Goal: Task Accomplishment & Management: Manage account settings

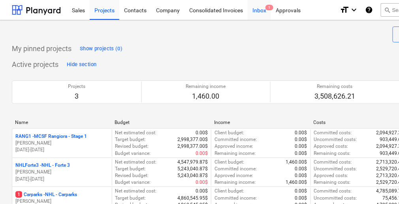
click at [265, 13] on div "Inbox 1" at bounding box center [259, 10] width 23 height 20
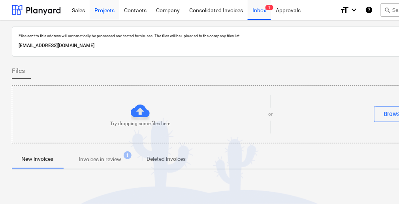
click at [110, 14] on div "Projects" at bounding box center [105, 10] width 30 height 20
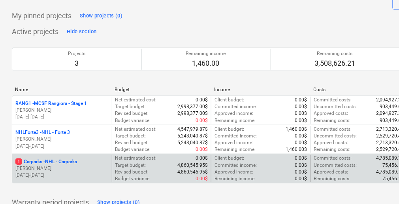
scroll to position [63, 0]
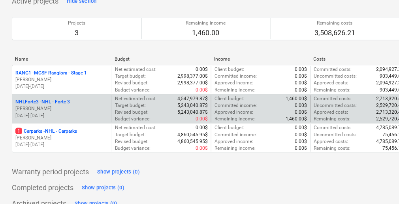
click at [61, 102] on p "NHLForte3 - NHL - Forte 3" at bounding box center [42, 101] width 55 height 7
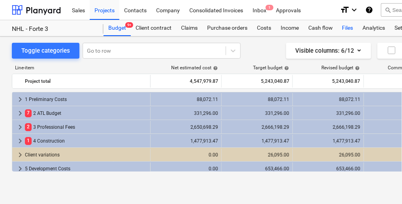
click at [350, 31] on div "Files" at bounding box center [348, 28] width 21 height 16
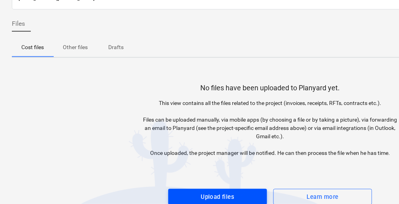
scroll to position [76, 0]
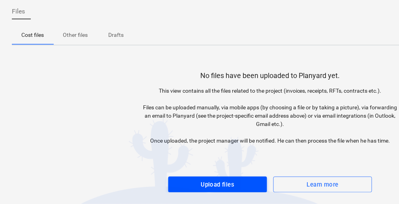
click at [243, 183] on span "Upload files" at bounding box center [217, 184] width 81 height 10
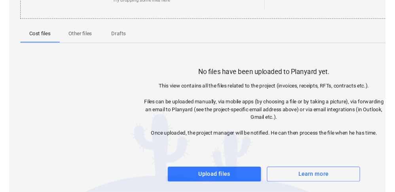
scroll to position [140, 0]
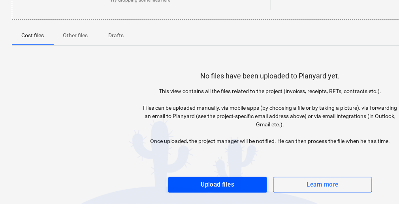
click at [227, 182] on div "Upload files" at bounding box center [218, 185] width 34 height 10
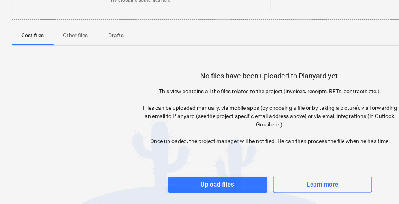
click at [293, 121] on p "This view contains all the files related to the project (invoices, receipts, RF…" at bounding box center [270, 116] width 259 height 58
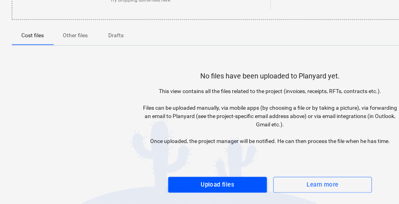
click at [234, 187] on div "Upload files" at bounding box center [218, 185] width 34 height 10
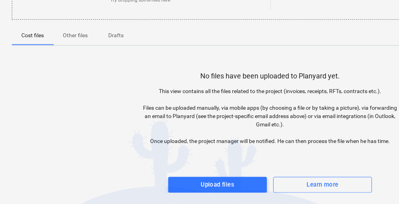
click at [297, 95] on p "This view contains all the files related to the project (invoices, receipts, RF…" at bounding box center [270, 116] width 259 height 58
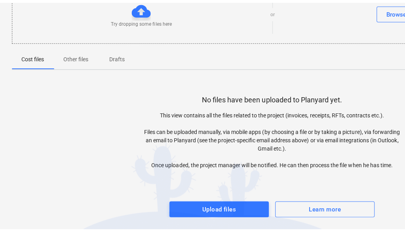
scroll to position [112, 0]
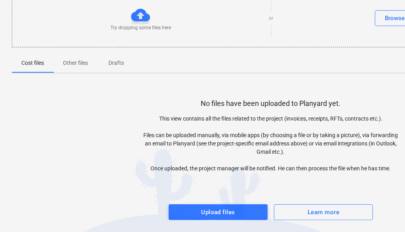
click at [176, 116] on p "This view contains all the files related to the project (invoices, receipts, RF…" at bounding box center [270, 144] width 259 height 58
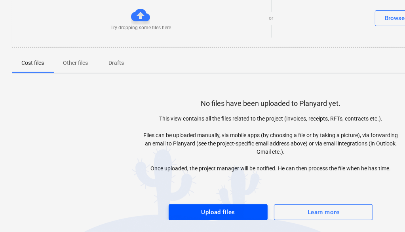
click at [220, 203] on div "Upload files" at bounding box center [218, 212] width 34 height 10
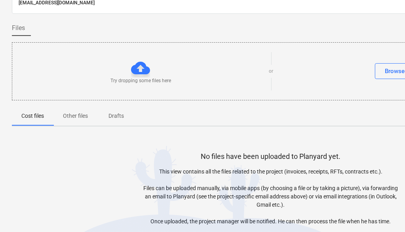
scroll to position [0, 0]
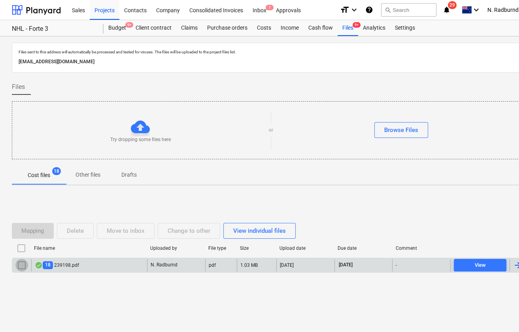
click at [20, 203] on input "checkbox" at bounding box center [21, 265] width 13 height 13
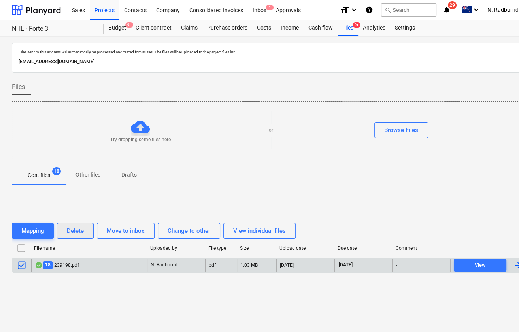
click at [86, 203] on button "Delete" at bounding box center [75, 231] width 37 height 16
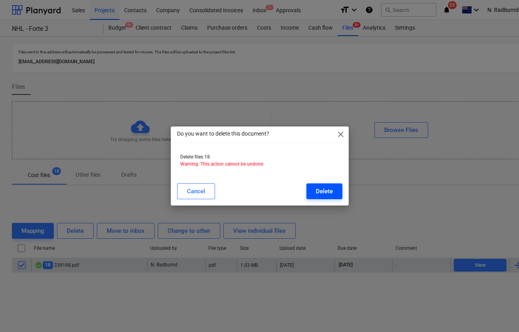
click at [321, 195] on div "Delete" at bounding box center [324, 191] width 17 height 10
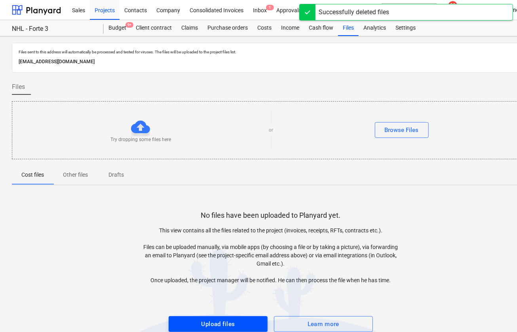
click at [222, 203] on div "Upload files" at bounding box center [218, 324] width 34 height 10
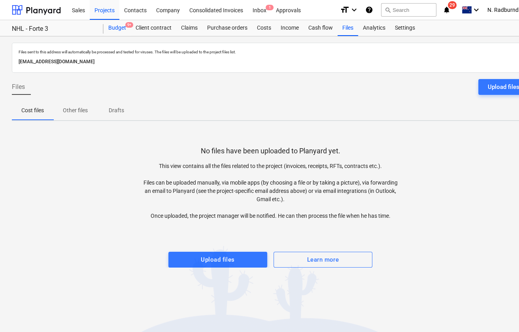
click at [117, 29] on div "Budget 9+" at bounding box center [117, 28] width 27 height 16
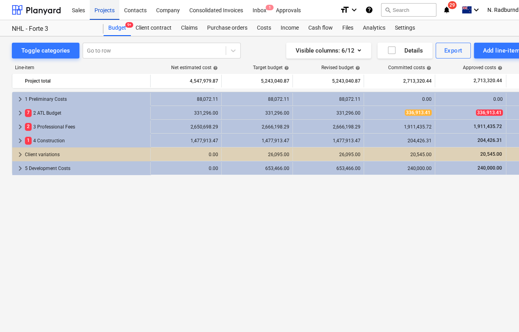
click at [106, 12] on div "Projects" at bounding box center [105, 10] width 30 height 20
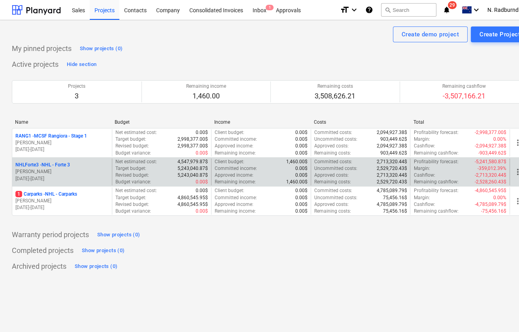
click at [57, 166] on p "NHLForte3 - NHL - Forte 3" at bounding box center [42, 165] width 55 height 7
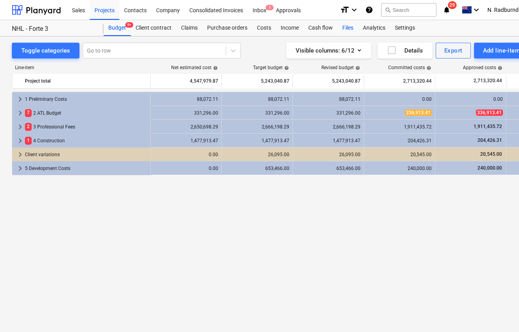
click at [348, 27] on div "Files" at bounding box center [348, 28] width 21 height 16
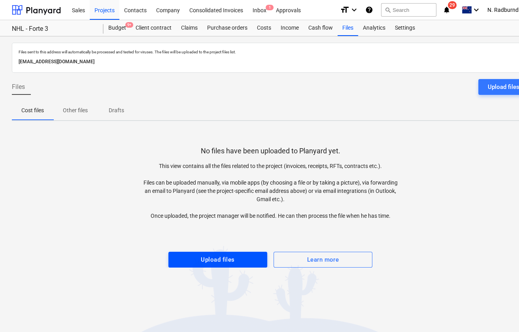
click at [223, 263] on div "Upload files" at bounding box center [218, 260] width 34 height 10
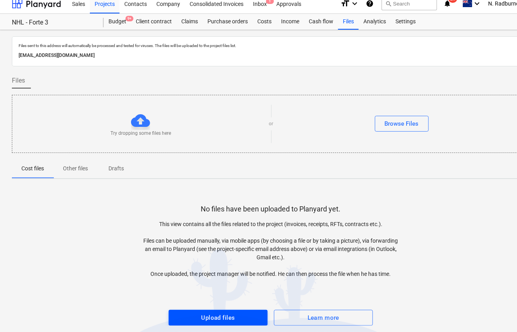
scroll to position [12, 0]
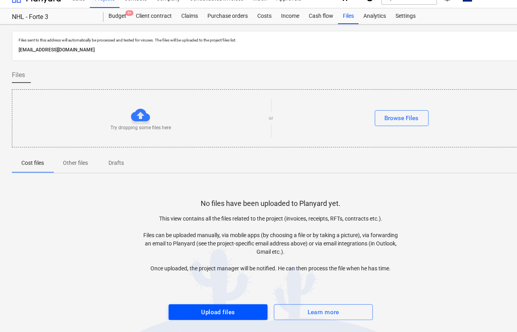
click at [235, 307] on span "Upload files" at bounding box center [217, 312] width 81 height 10
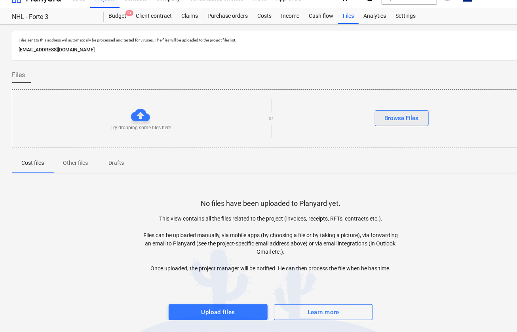
click at [389, 117] on div "Browse Files" at bounding box center [401, 118] width 34 height 10
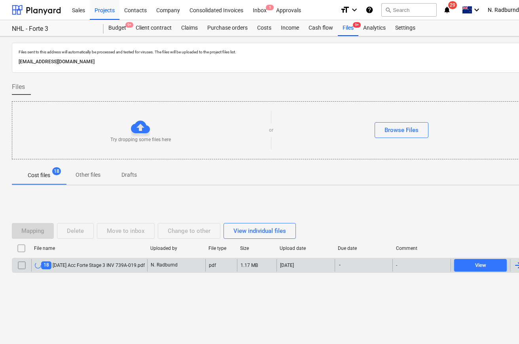
click at [22, 265] on input "checkbox" at bounding box center [21, 265] width 13 height 13
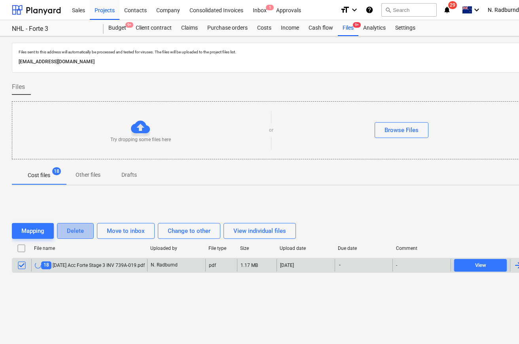
click at [81, 233] on div "Delete" at bounding box center [75, 231] width 17 height 10
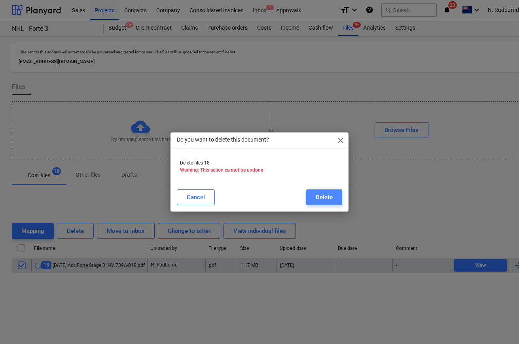
click at [323, 199] on div "Delete" at bounding box center [324, 197] width 17 height 10
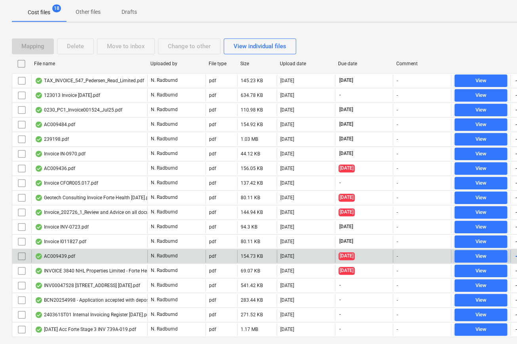
scroll to position [182, 0]
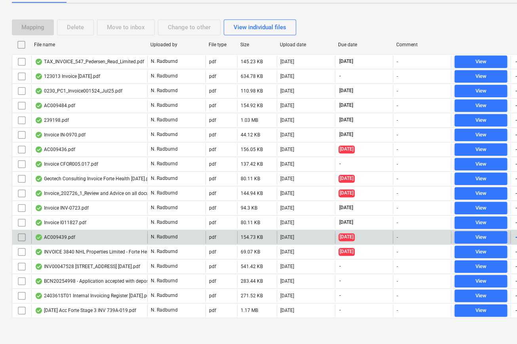
click at [99, 329] on div "Mapping Delete Move to inbox Change to other View individual files File name Up…" at bounding box center [270, 172] width 517 height 324
